Goal: Check status: Check status

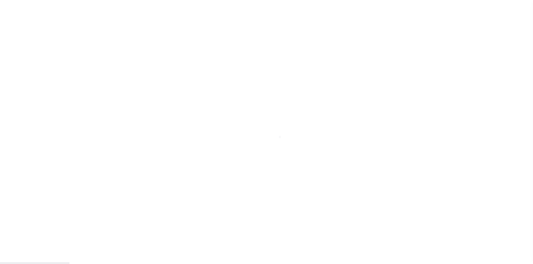
scroll to position [8, 0]
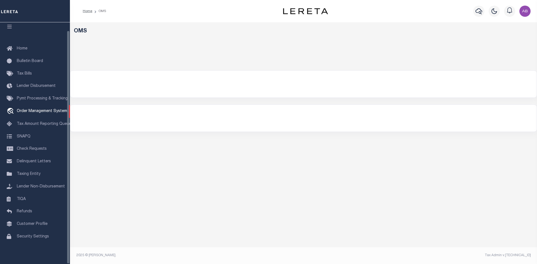
select select "200"
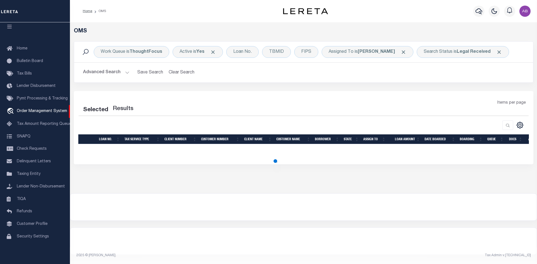
select select "200"
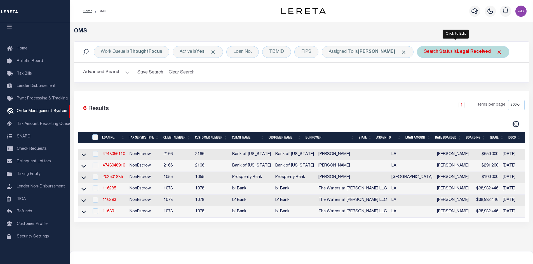
click at [437, 52] on div "Search Status is Legal Received" at bounding box center [463, 52] width 92 height 12
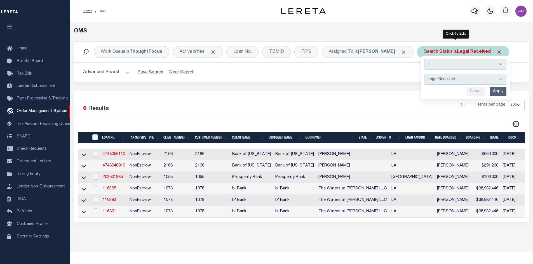
click at [440, 78] on select "Automated Search Bad Parcel Complete Duplicate Parcel High Dollar Reporting In …" at bounding box center [465, 79] width 82 height 11
select select "IP"
click at [424, 74] on select "Automated Search Bad Parcel Complete Duplicate Parcel High Dollar Reporting In …" at bounding box center [465, 79] width 82 height 11
click at [490, 91] on input "Apply" at bounding box center [498, 91] width 17 height 9
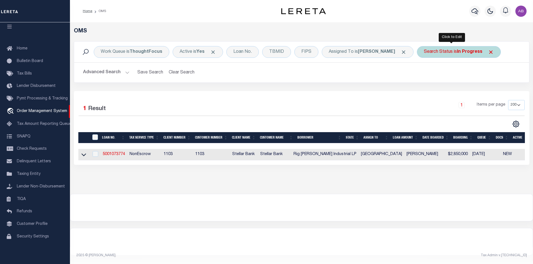
click at [457, 54] on b "In Progress" at bounding box center [469, 52] width 25 height 4
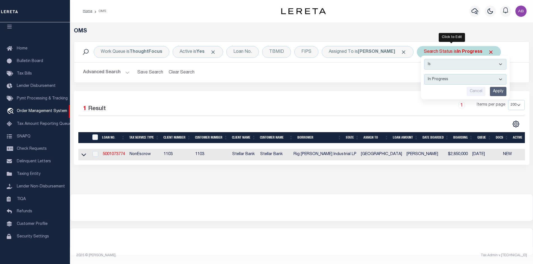
click at [438, 83] on select "Automated Search Bad Parcel Complete Duplicate Parcel High Dollar Reporting In …" at bounding box center [465, 79] width 82 height 11
select select "RD"
click at [424, 74] on select "Automated Search Bad Parcel Complete Duplicate Parcel High Dollar Reporting In …" at bounding box center [465, 79] width 82 height 11
click at [490, 93] on input "Apply" at bounding box center [498, 91] width 17 height 9
